Goal: Transaction & Acquisition: Purchase product/service

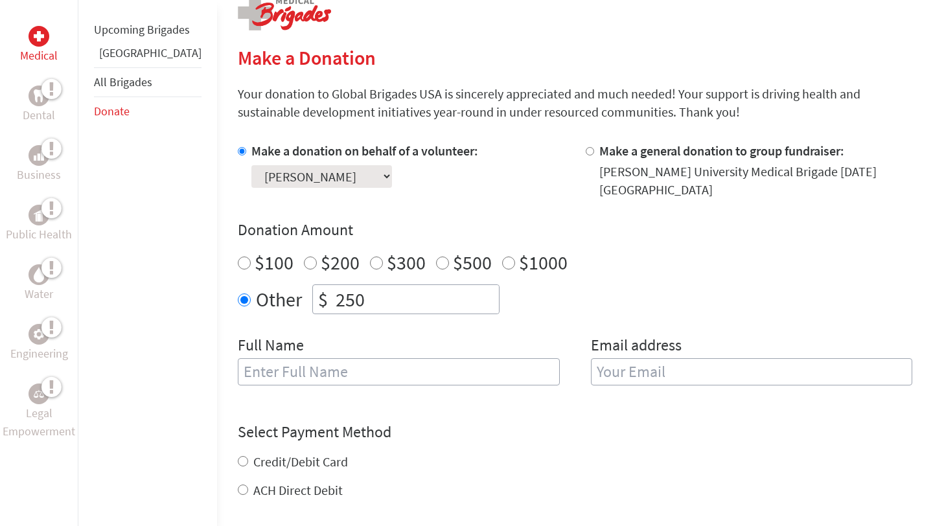
scroll to position [284, 0]
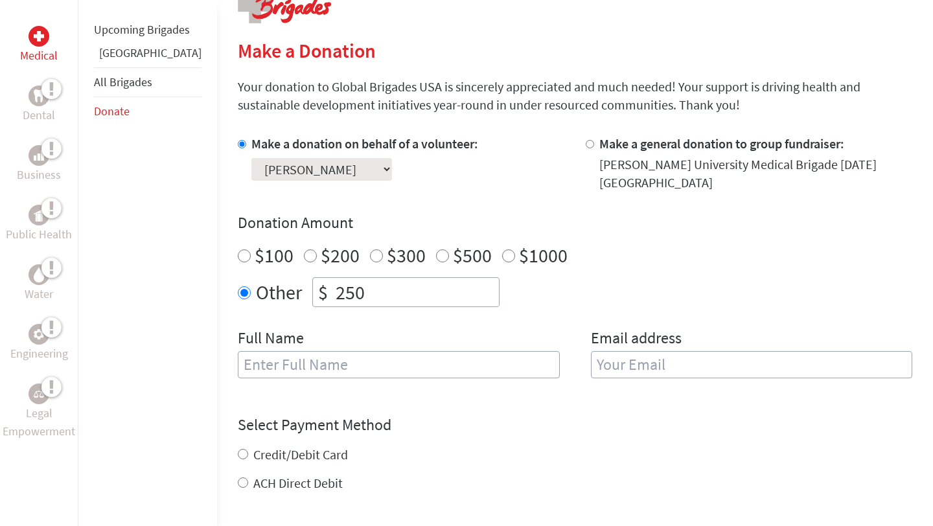
click at [454, 356] on input "text" at bounding box center [399, 364] width 322 height 27
type input "[PERSON_NAME]"
type input "[EMAIL_ADDRESS][DOMAIN_NAME]"
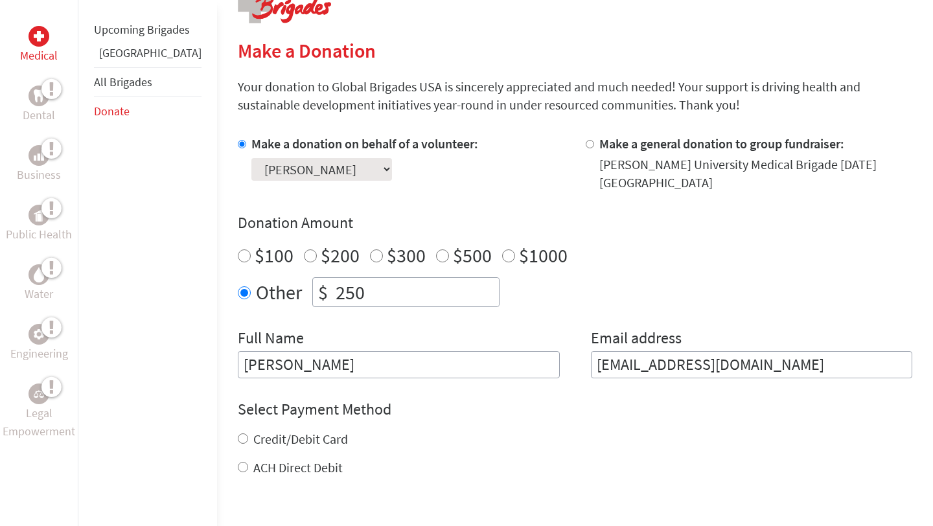
click at [552, 282] on div "Other $ 250" at bounding box center [575, 292] width 674 height 30
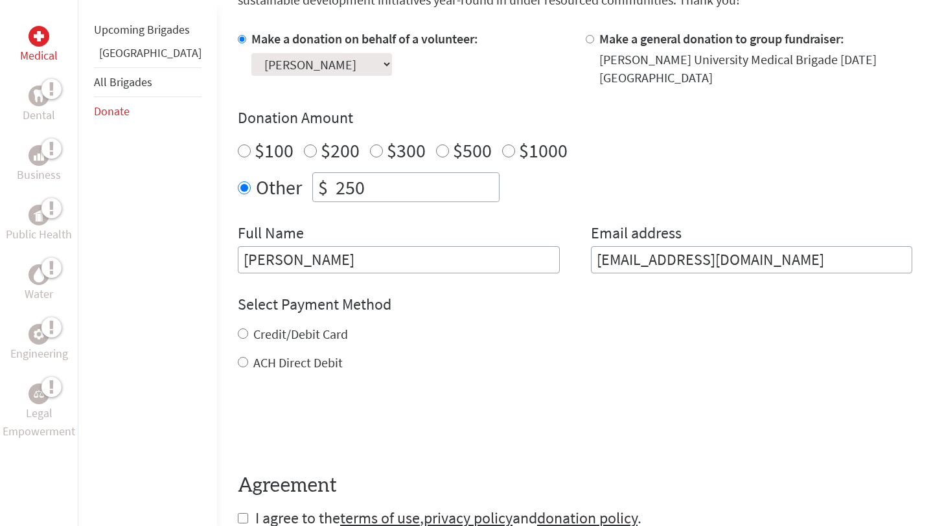
scroll to position [391, 0]
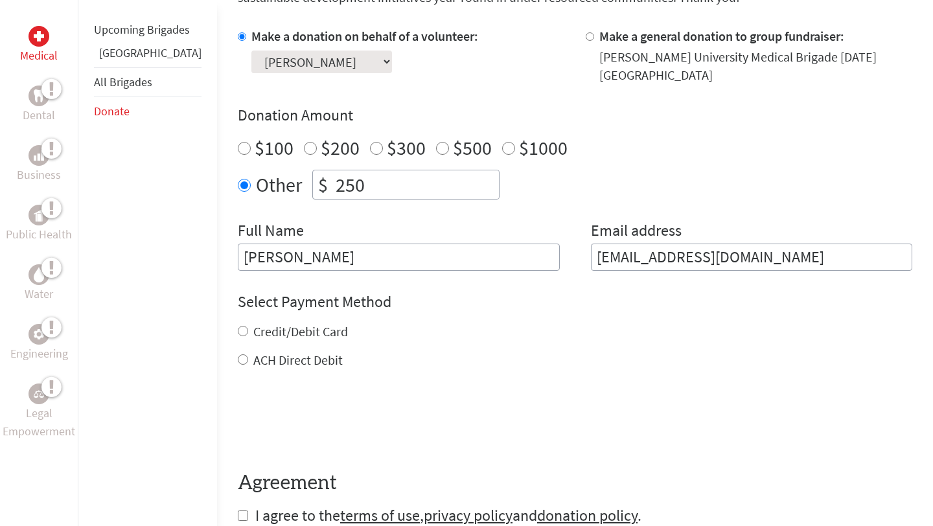
click at [251, 307] on div "Select Payment Method NOTE: American Express is not accepted. Please proceed no…" at bounding box center [575, 330] width 674 height 78
click at [253, 323] on label "Credit/Debit Card" at bounding box center [300, 331] width 95 height 16
click at [248, 326] on input "Credit/Debit Card" at bounding box center [243, 331] width 10 height 10
radio input "true"
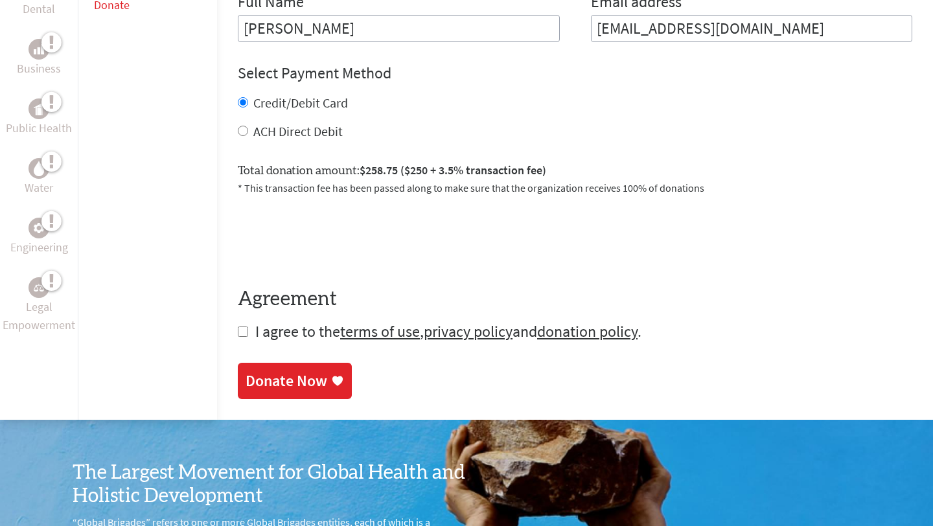
scroll to position [624, 0]
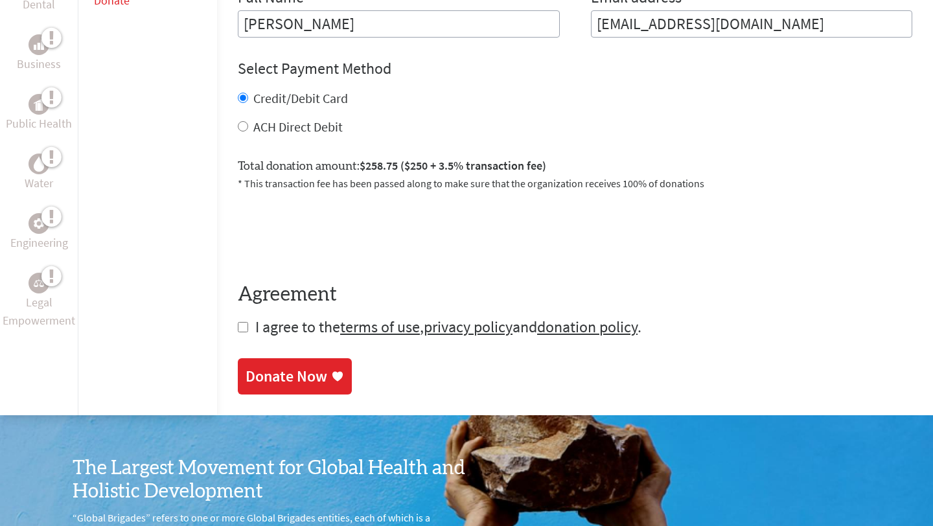
click at [238, 322] on input "checkbox" at bounding box center [243, 327] width 10 height 10
checkbox input "true"
click at [245, 367] on div "Donate Now" at bounding box center [286, 377] width 82 height 21
